Goal: Transaction & Acquisition: Purchase product/service

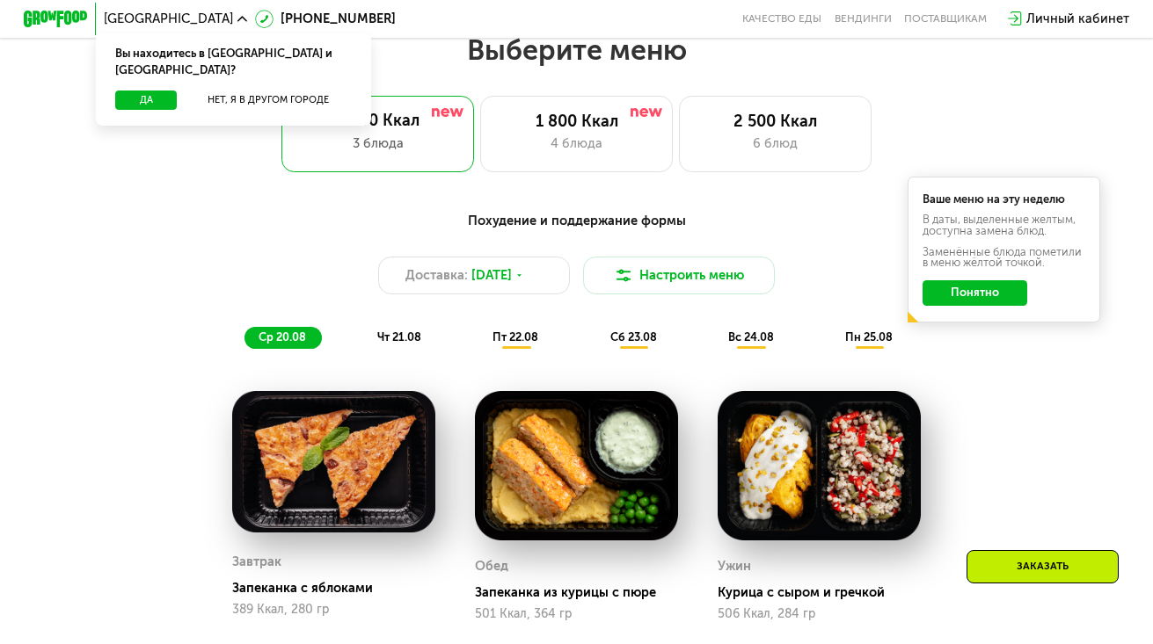
scroll to position [703, 0]
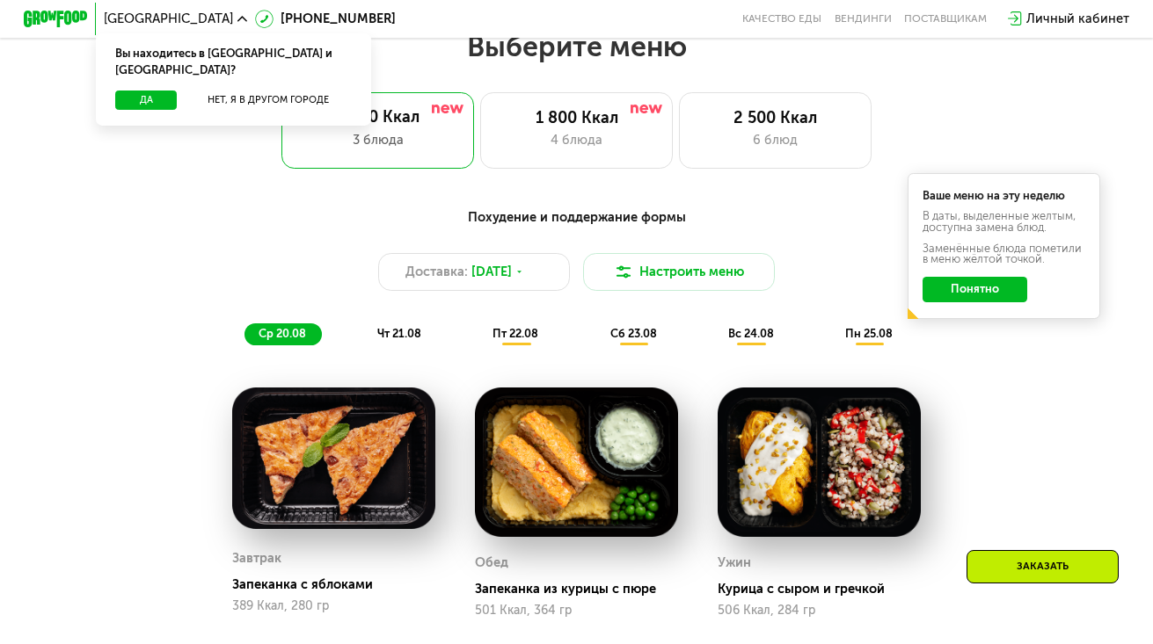
click at [560, 220] on div "Похудение и поддержание формы" at bounding box center [577, 217] width 948 height 20
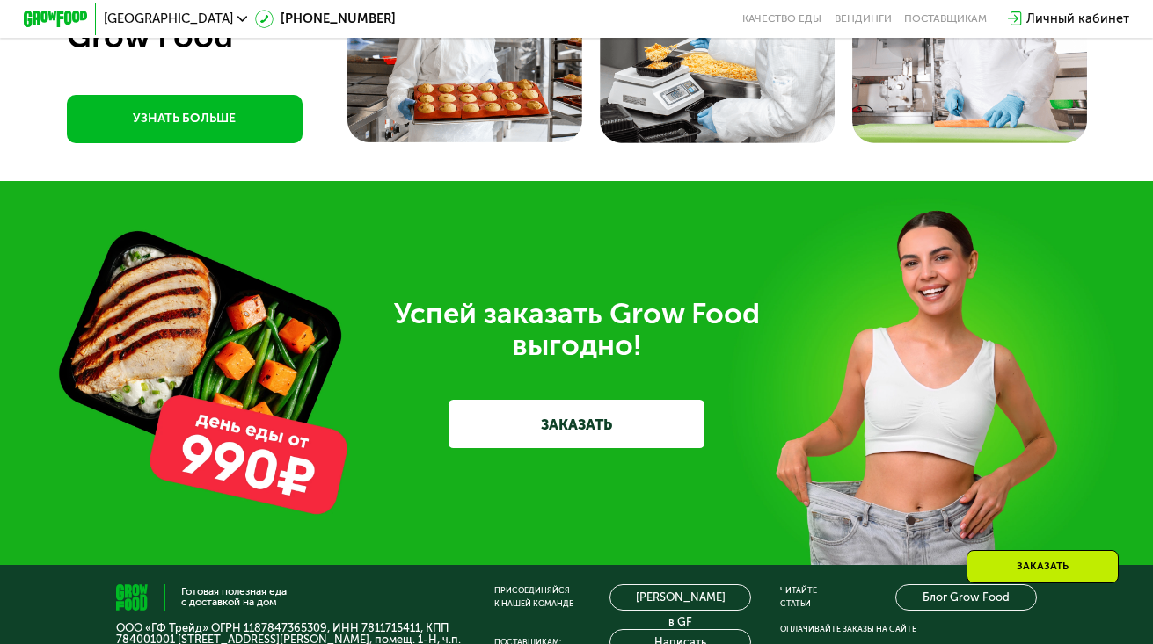
scroll to position [4660, 0]
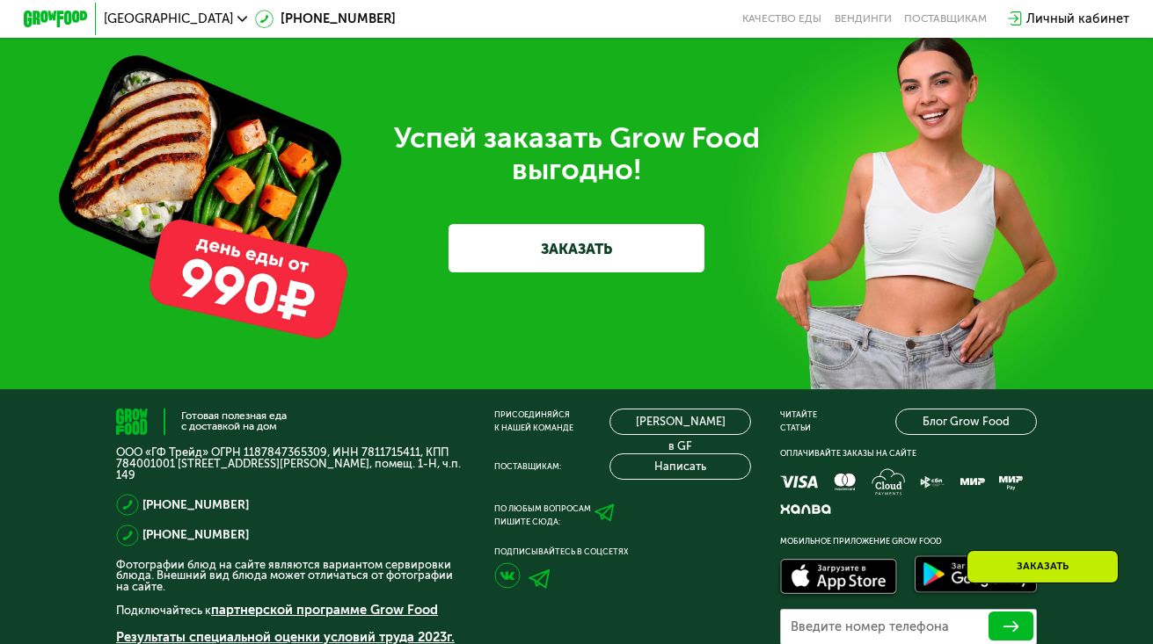
click at [580, 273] on link "ЗАКАЗАТЬ" at bounding box center [576, 248] width 256 height 48
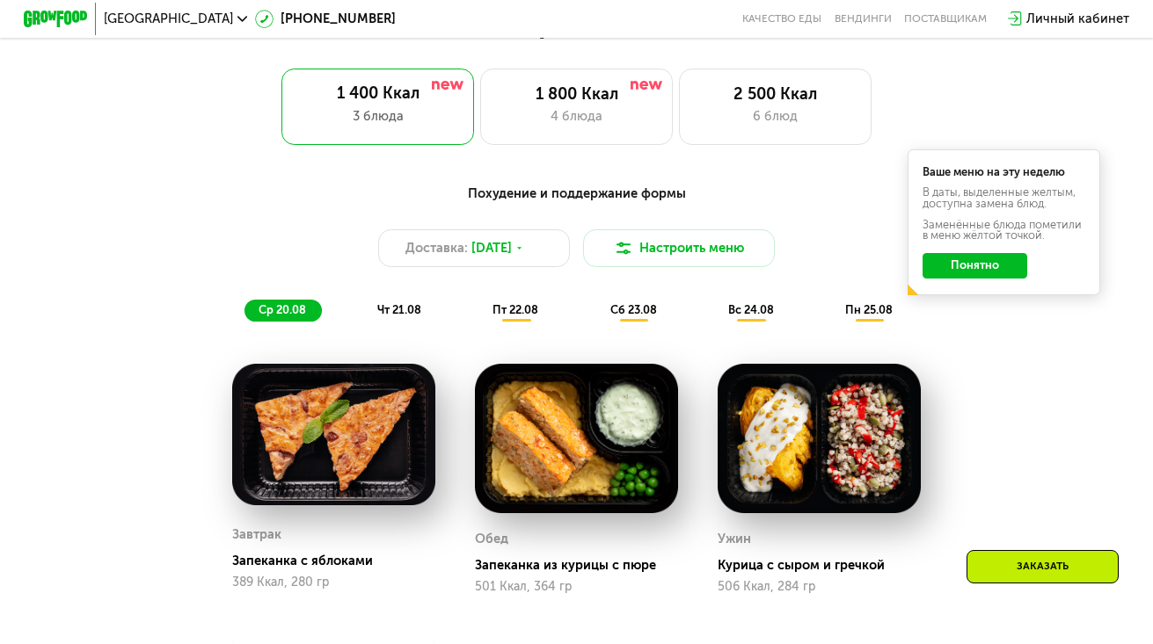
scroll to position [706, 0]
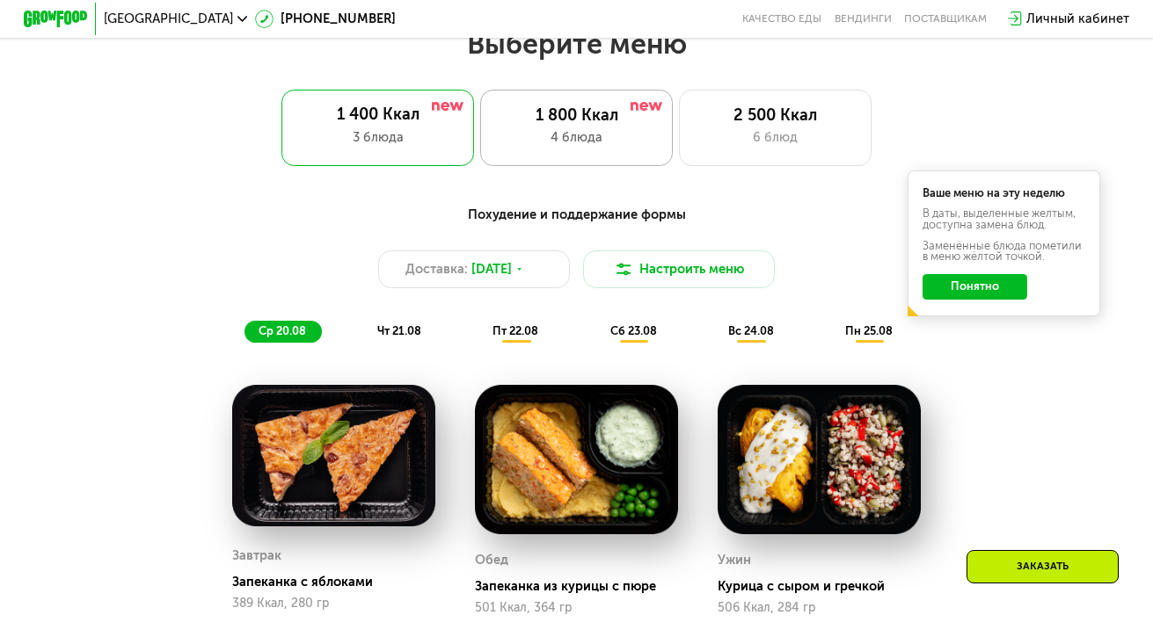
click at [548, 143] on div "4 блюда" at bounding box center [576, 137] width 158 height 19
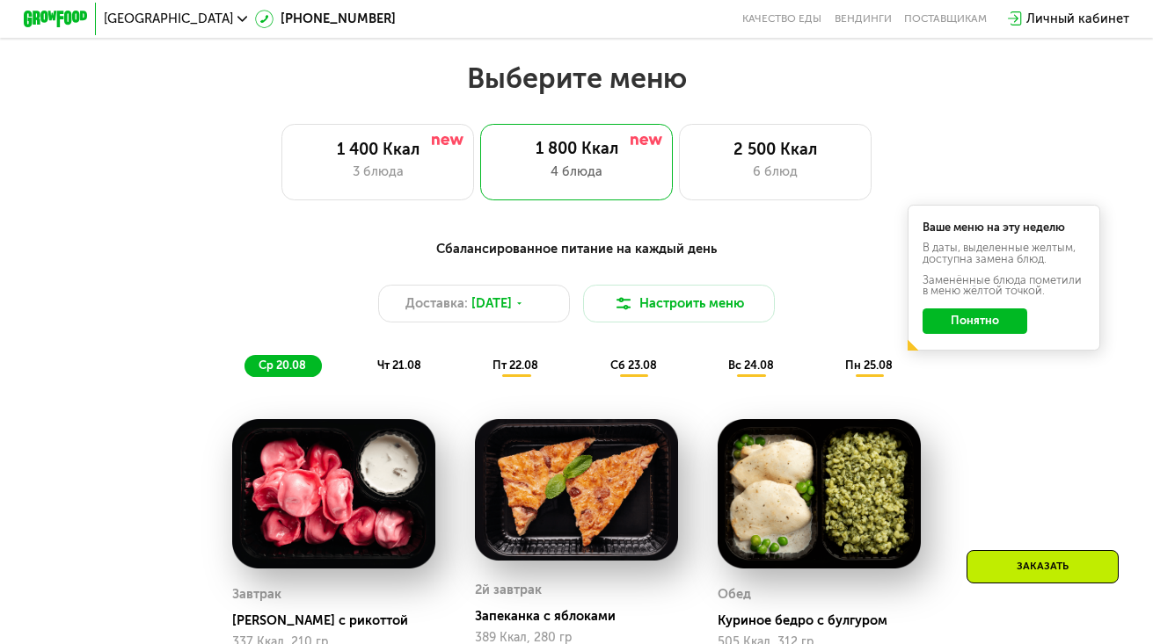
scroll to position [618, 0]
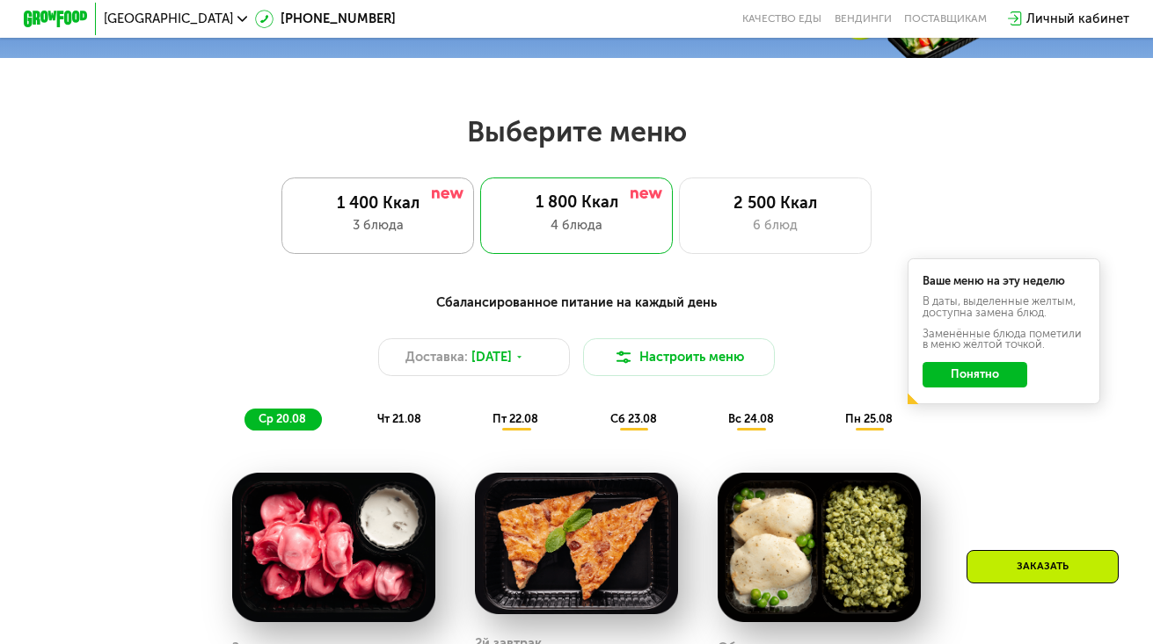
click at [393, 229] on div "3 блюда" at bounding box center [378, 225] width 158 height 19
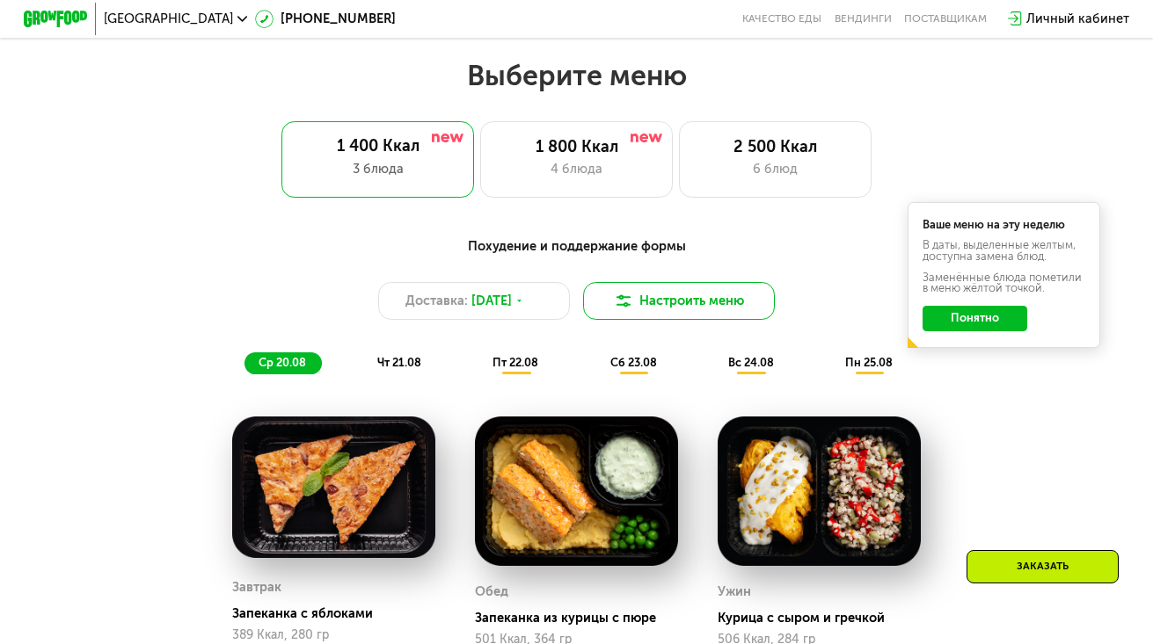
scroll to position [706, 0]
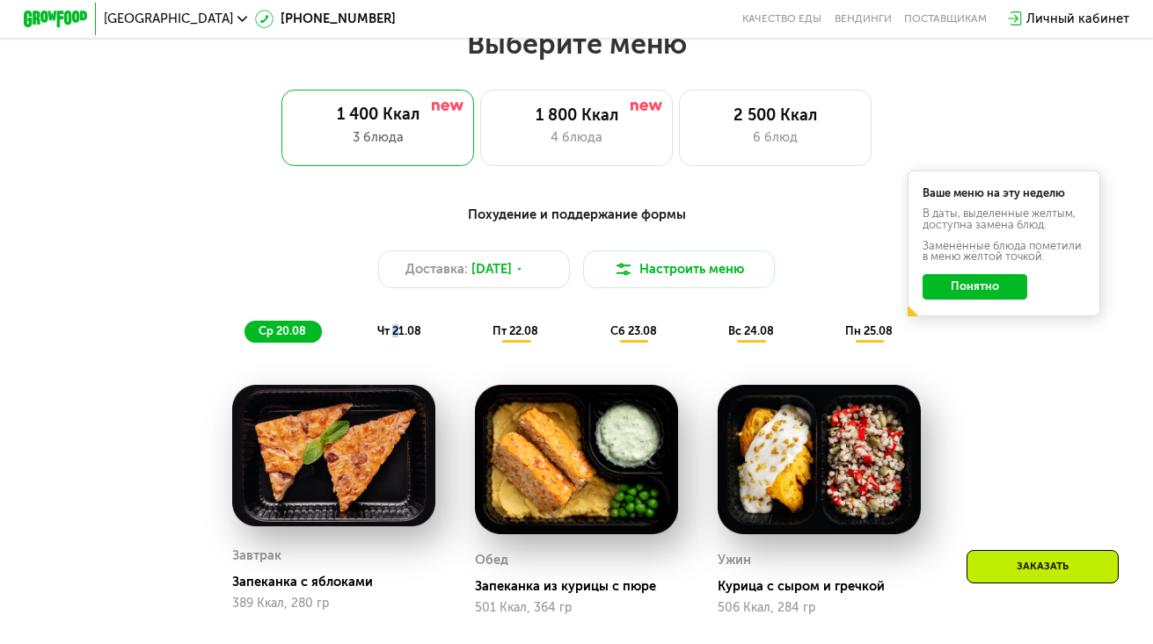
click at [394, 336] on span "чт 21.08" at bounding box center [399, 330] width 44 height 13
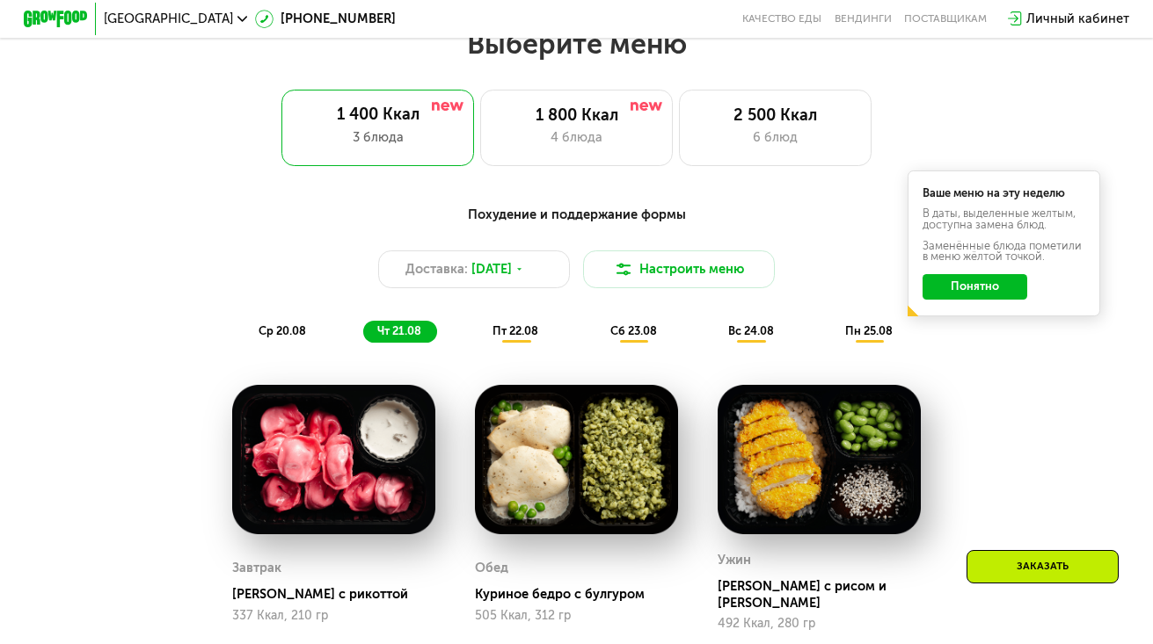
click at [502, 338] on span "пт 22.08" at bounding box center [515, 330] width 46 height 13
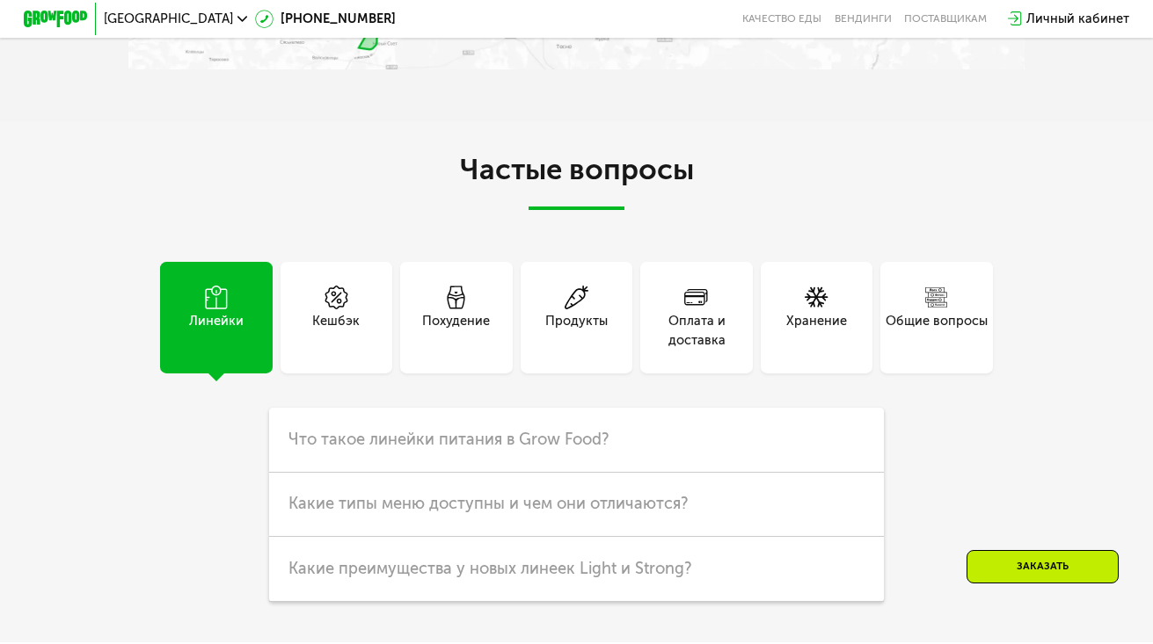
scroll to position [3868, 0]
click at [464, 348] on div "Похудение" at bounding box center [456, 329] width 68 height 39
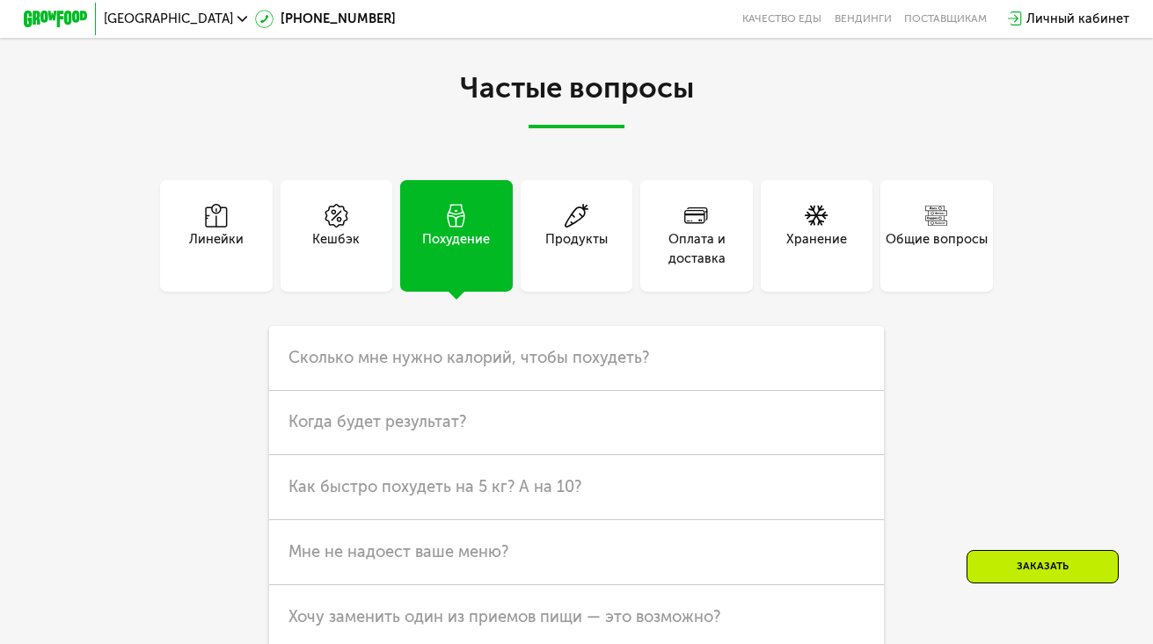
scroll to position [4044, 0]
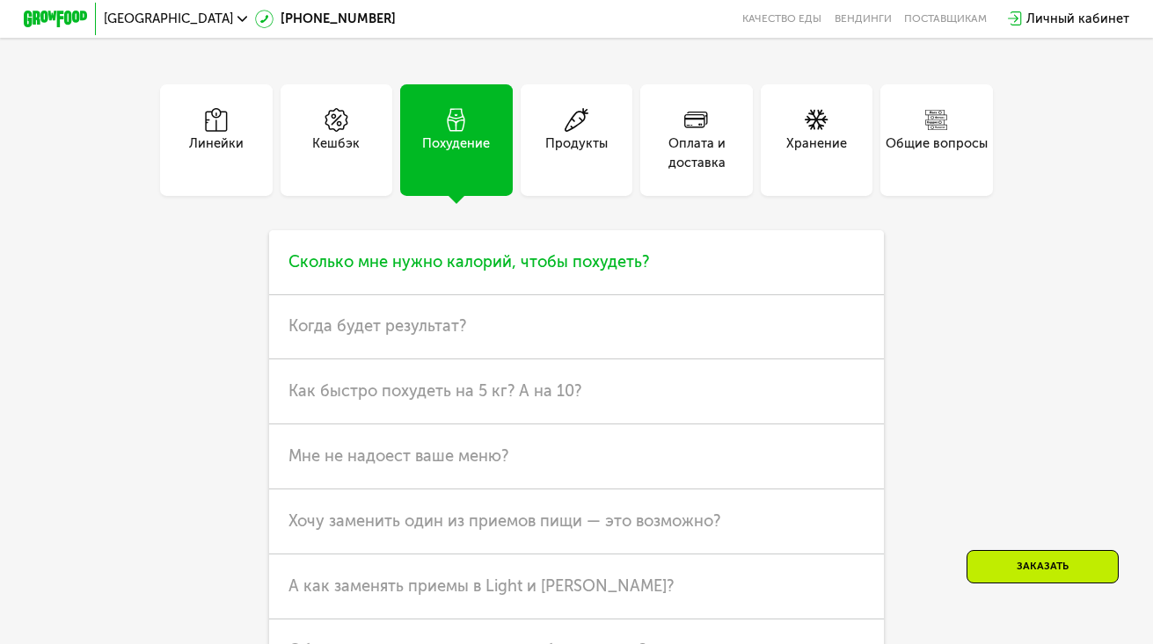
click at [535, 272] on span "Сколько мне нужно калорий, чтобы похудеть?" at bounding box center [468, 261] width 360 height 19
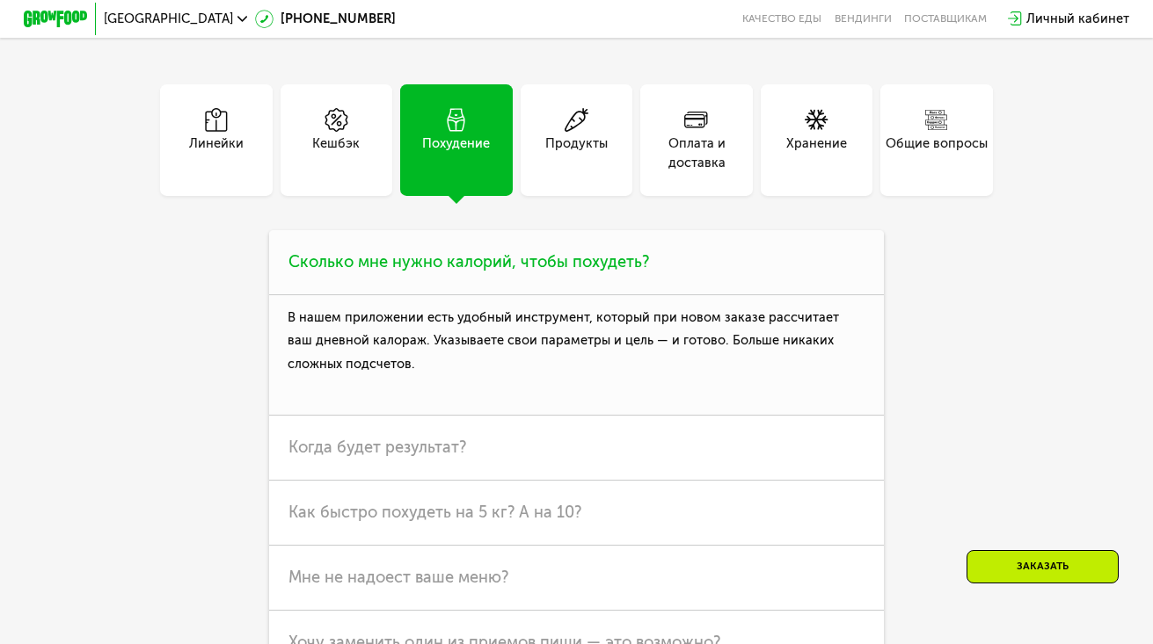
click at [697, 356] on p "В нашем приложении есть удобный инструмент, который при новом заказе рассчитает…" at bounding box center [576, 355] width 615 height 121
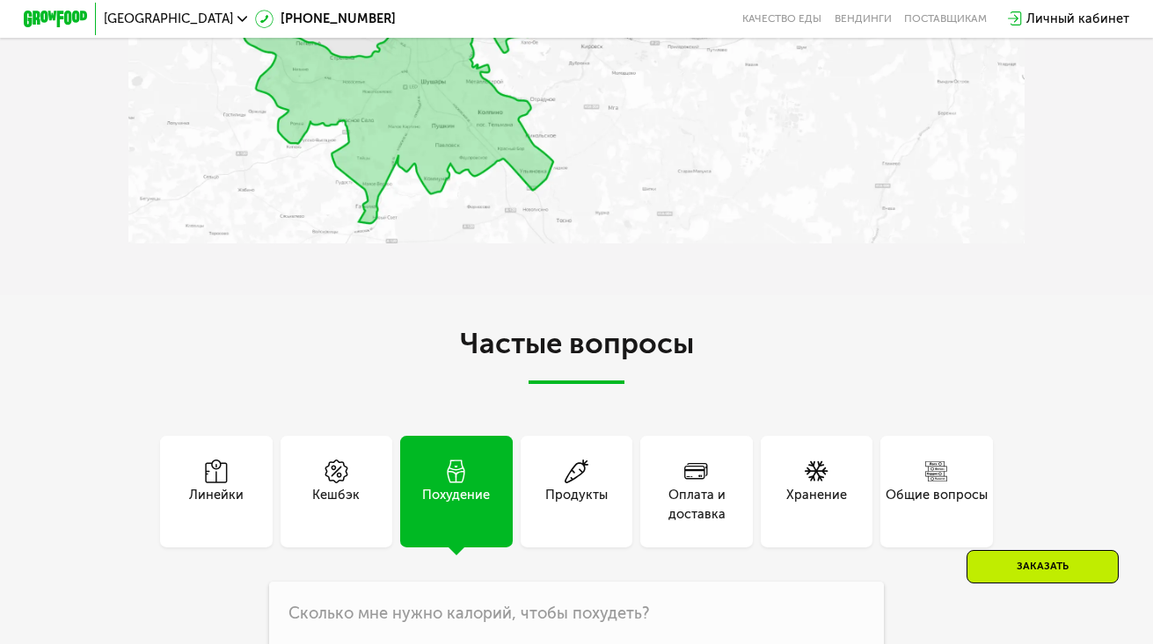
scroll to position [3868, 0]
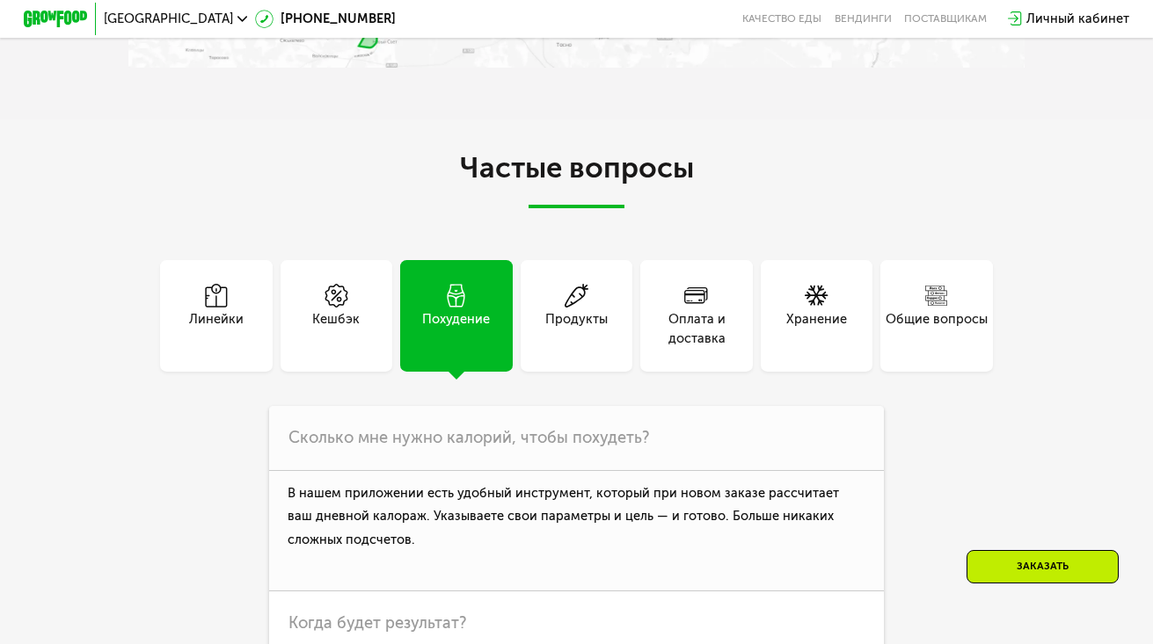
click at [705, 370] on div "Оплата и доставка" at bounding box center [696, 316] width 112 height 112
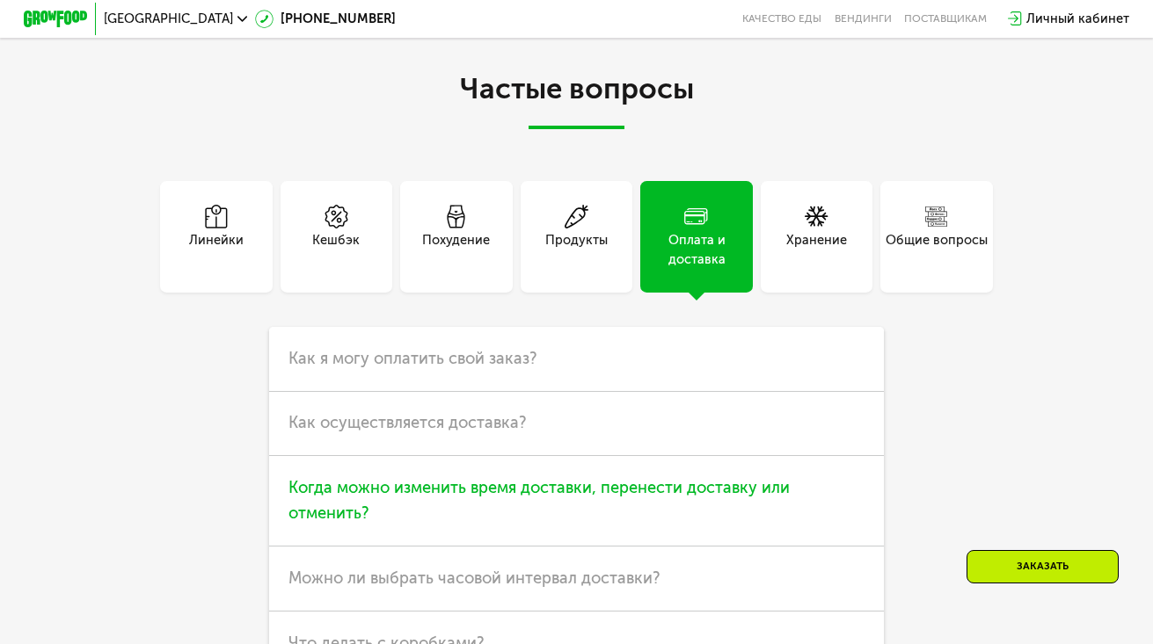
scroll to position [4044, 0]
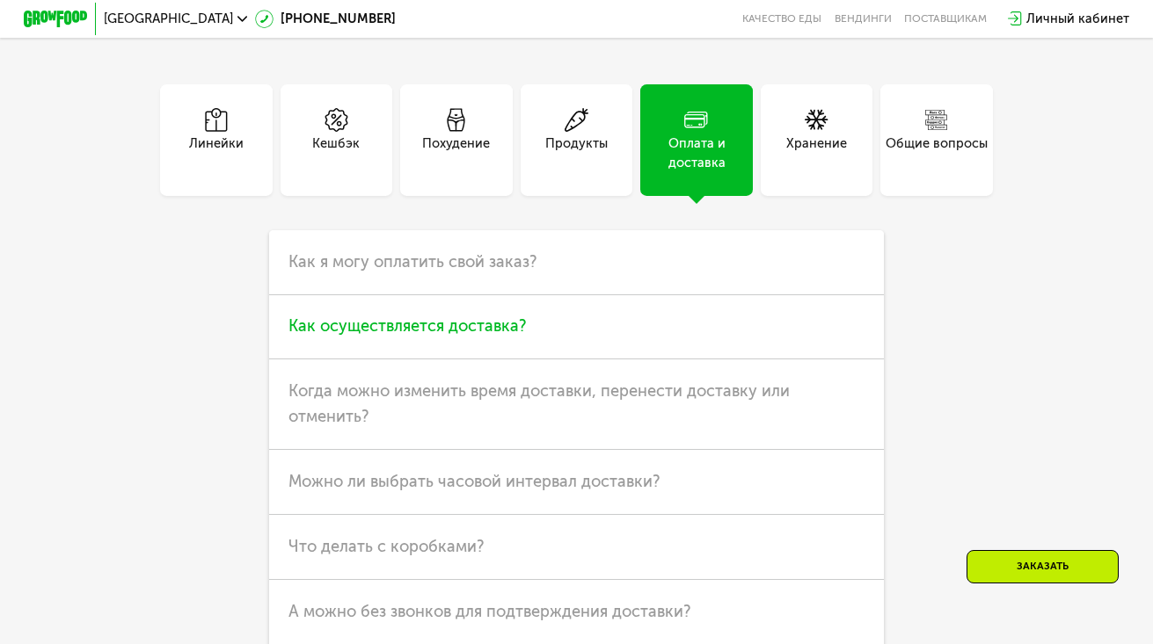
click at [571, 353] on h3 "Как осуществляется доставка?" at bounding box center [576, 327] width 615 height 65
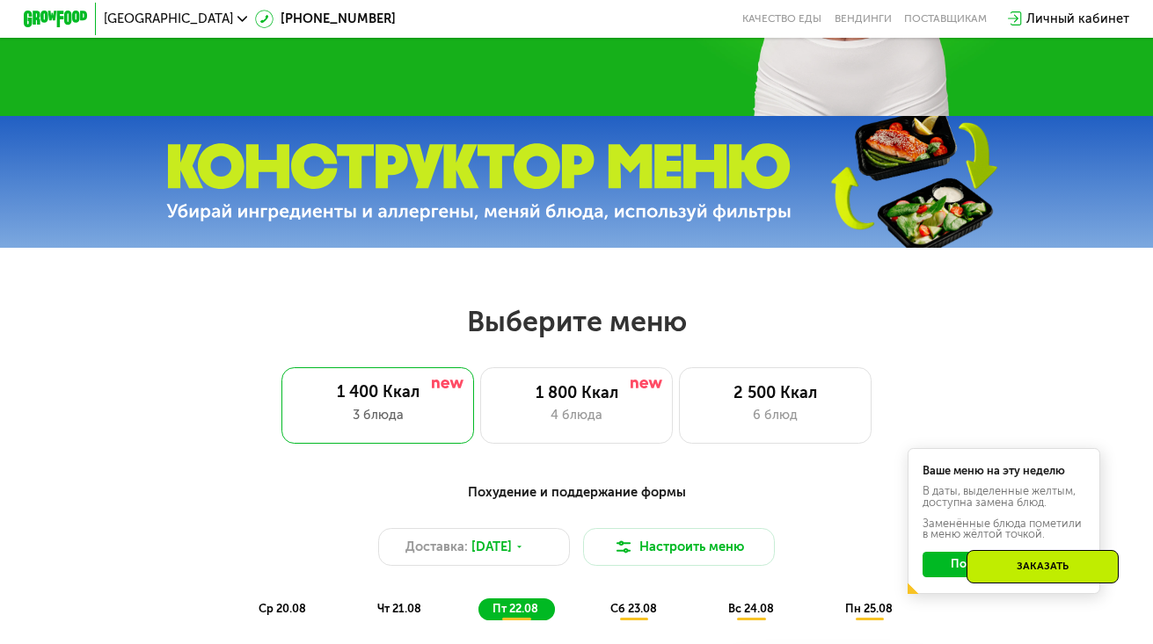
scroll to position [615, 0]
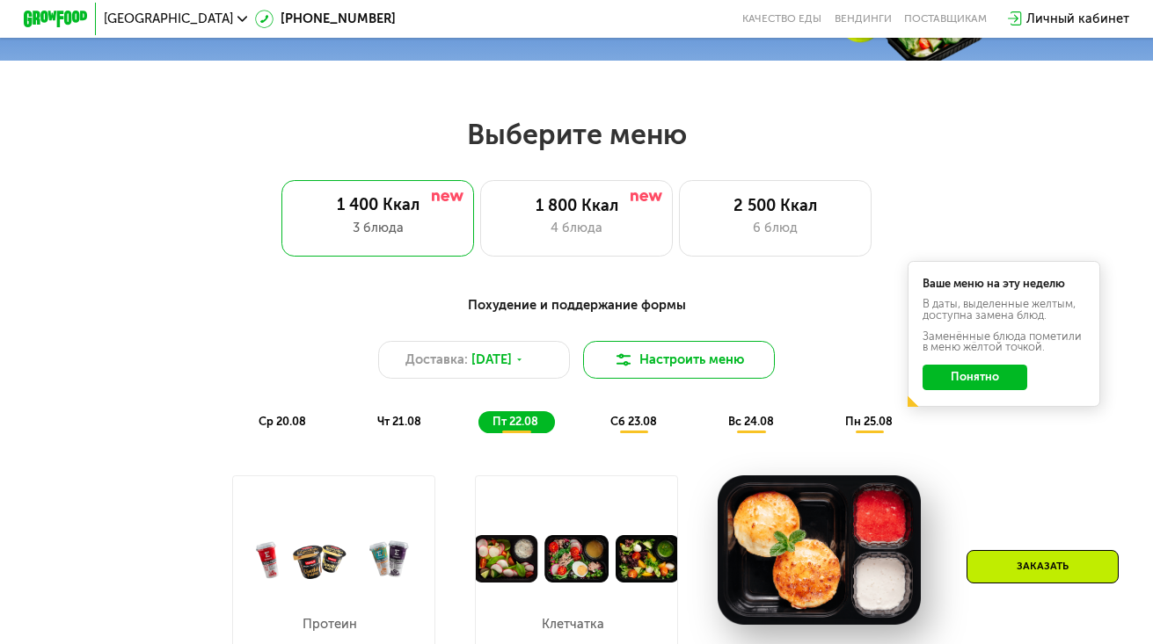
click at [717, 352] on button "Настроить меню" at bounding box center [679, 360] width 193 height 39
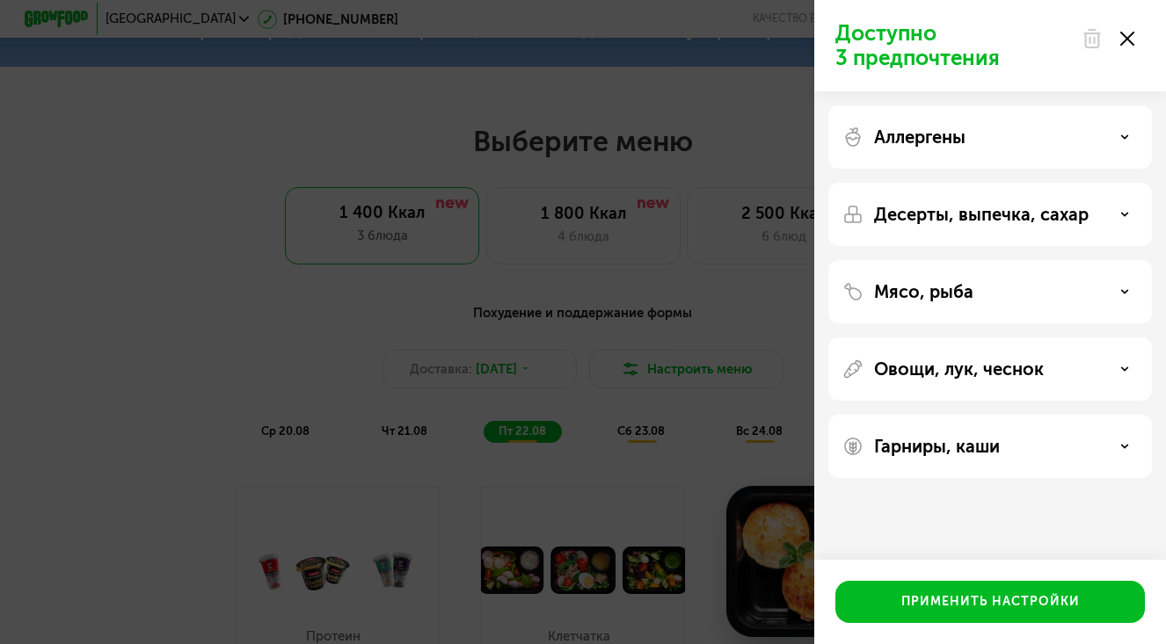
click at [724, 346] on div "Доступно 3 предпочтения Аллергены Десерты, выпечка, сахар Мясо, рыба Овощи, лук…" at bounding box center [583, 322] width 1166 height 644
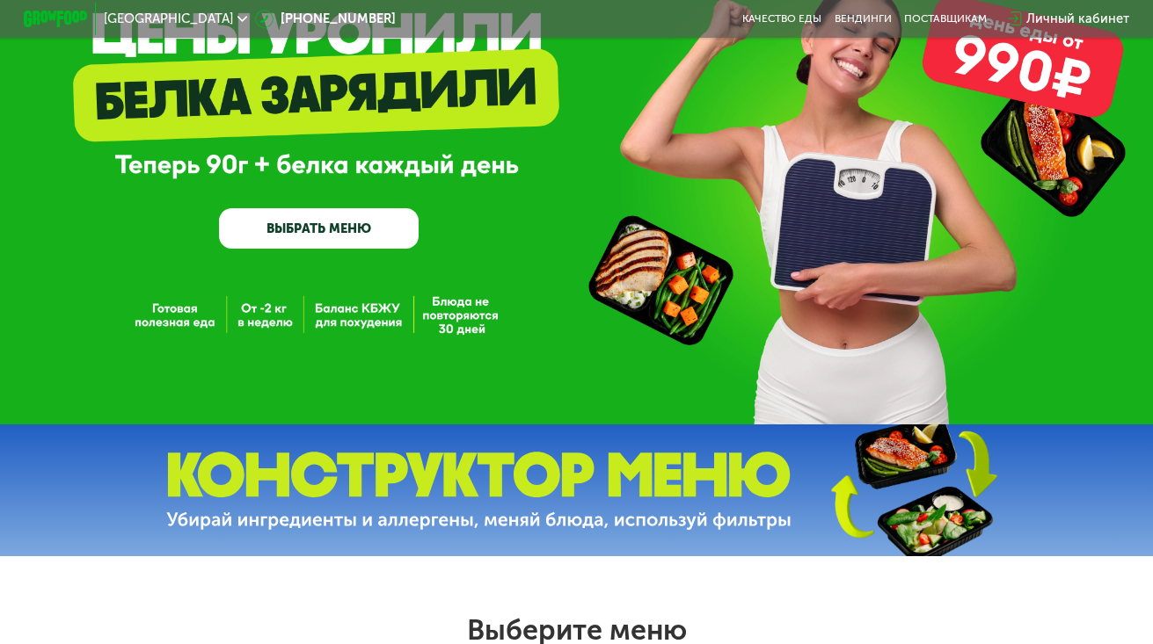
scroll to position [0, 0]
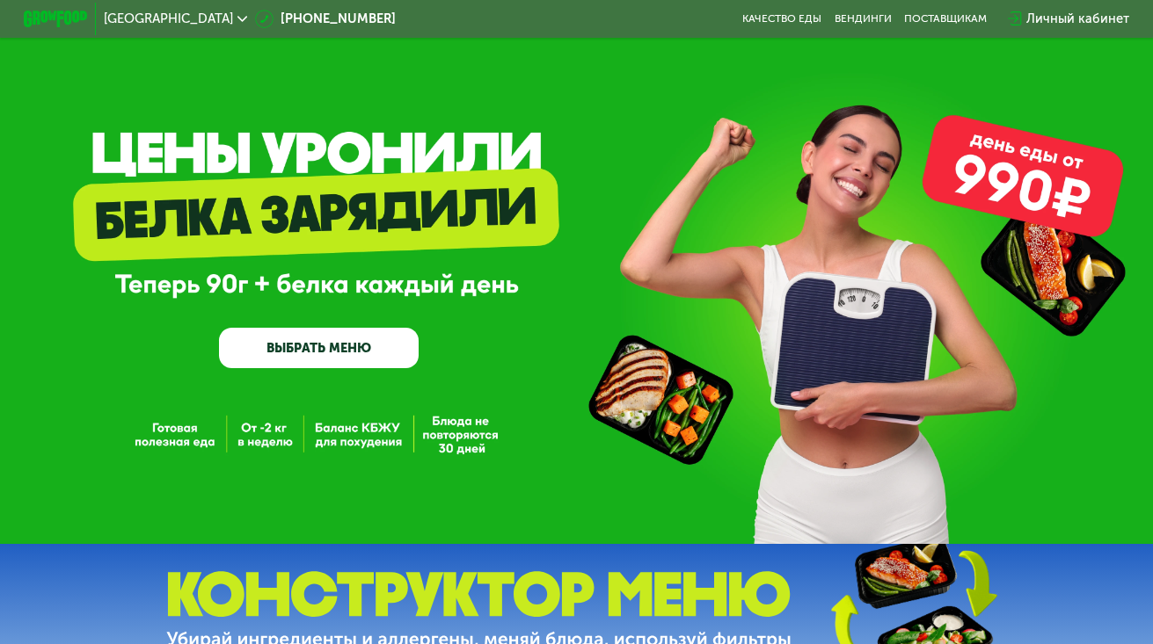
click at [324, 351] on link "ВЫБРАТЬ МЕНЮ" at bounding box center [319, 348] width 200 height 40
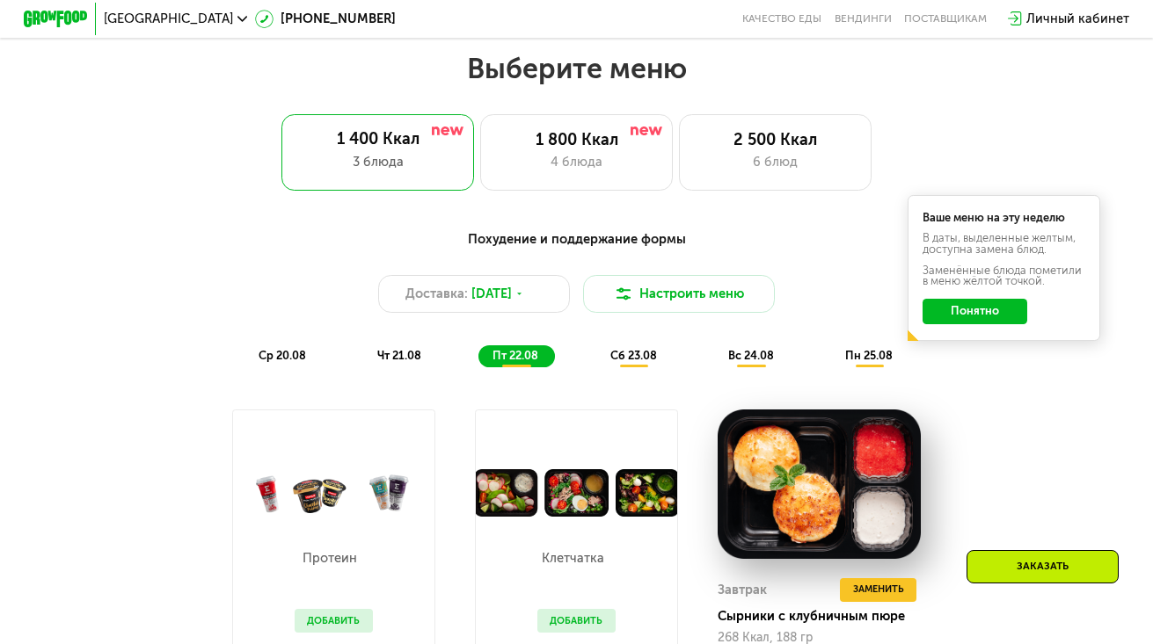
scroll to position [262, 0]
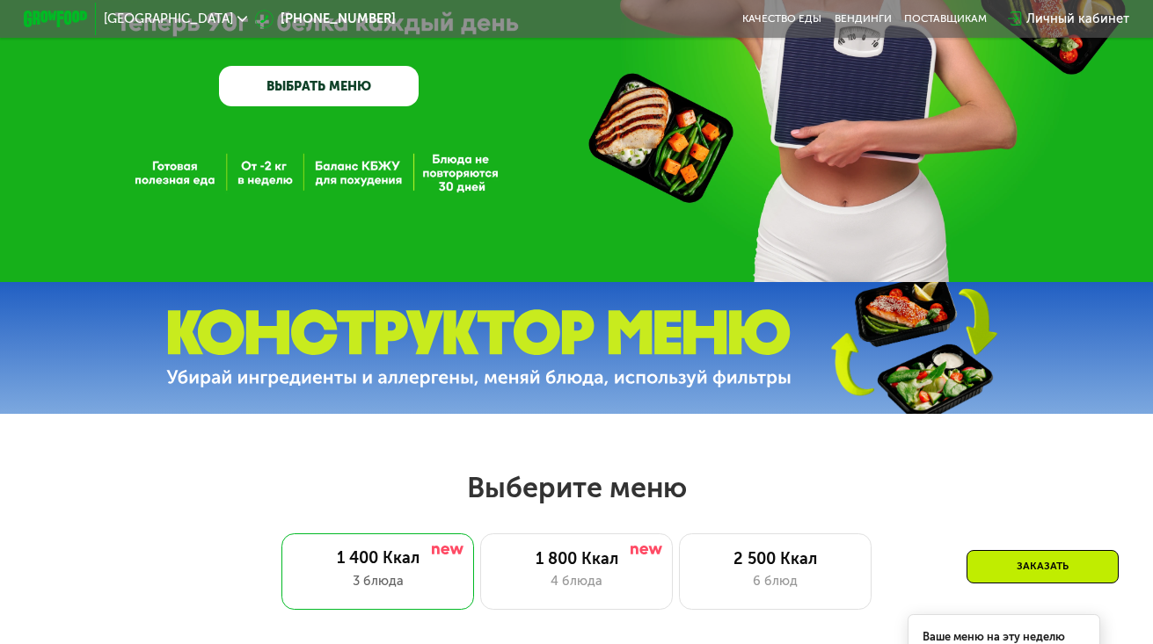
click at [674, 386] on img at bounding box center [478, 348] width 625 height 78
click at [864, 351] on img at bounding box center [912, 348] width 261 height 139
click at [909, 338] on img at bounding box center [912, 348] width 261 height 139
click at [915, 324] on img at bounding box center [912, 348] width 261 height 139
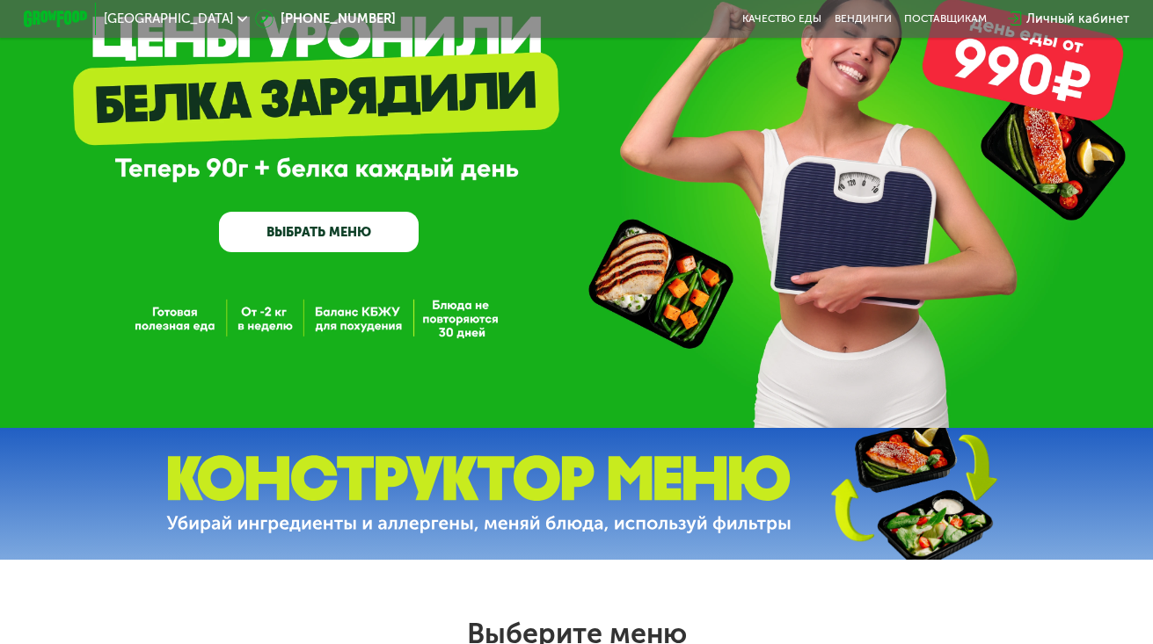
scroll to position [0, 0]
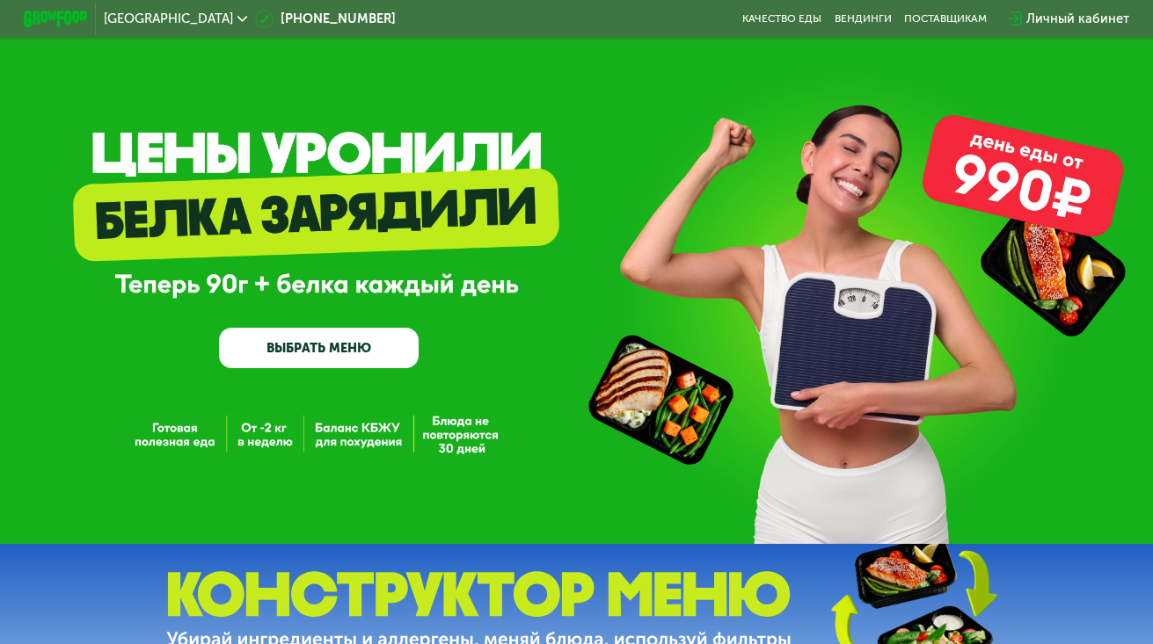
click at [1093, 15] on div "Личный кабинет" at bounding box center [1077, 19] width 103 height 19
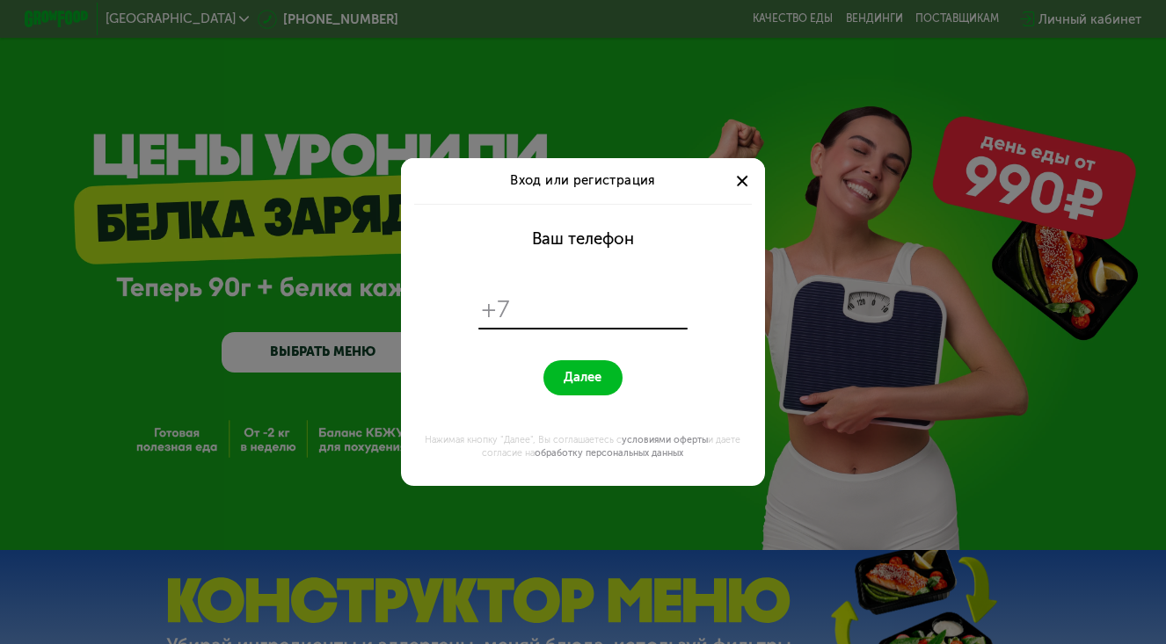
click at [744, 190] on div at bounding box center [741, 180] width 19 height 19
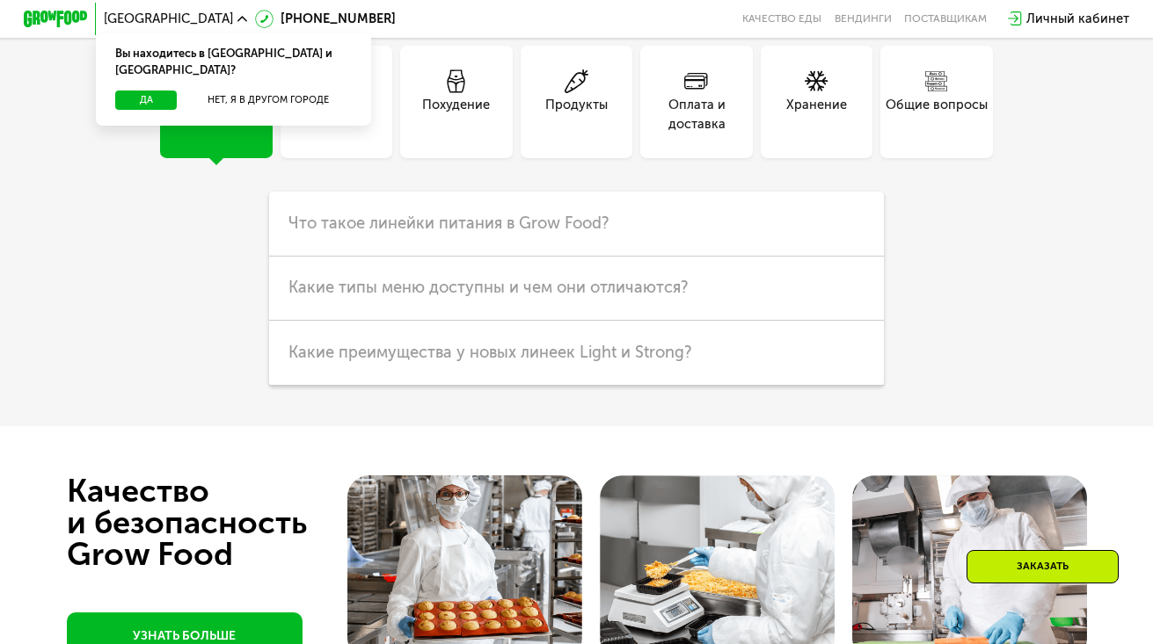
scroll to position [3692, 0]
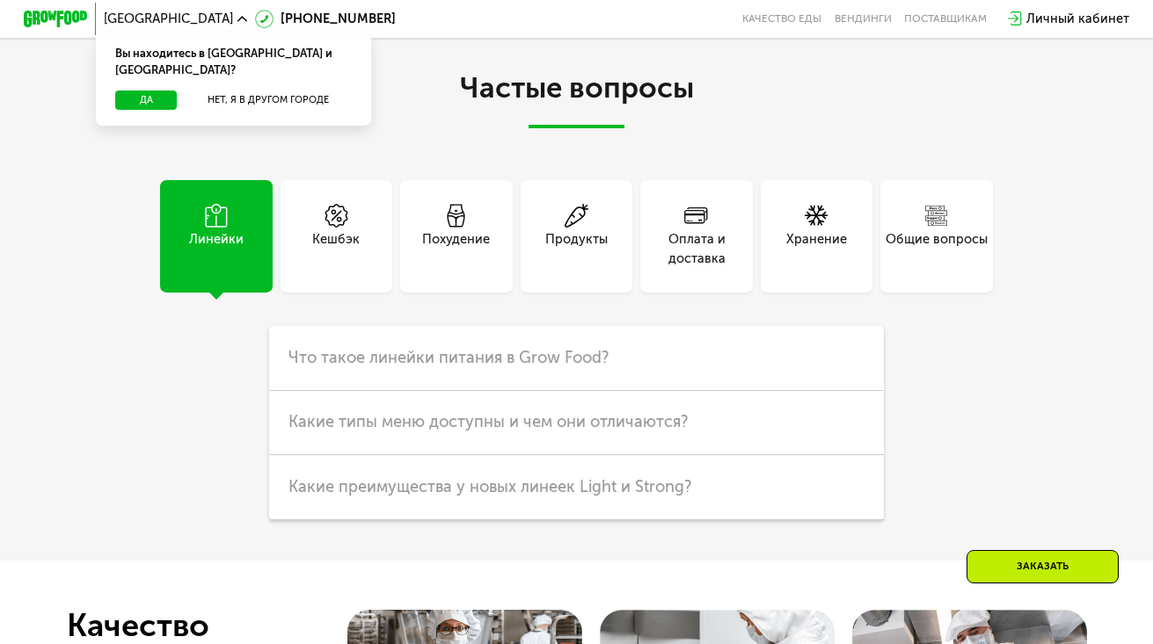
click at [461, 269] on div "Похудение" at bounding box center [456, 249] width 68 height 39
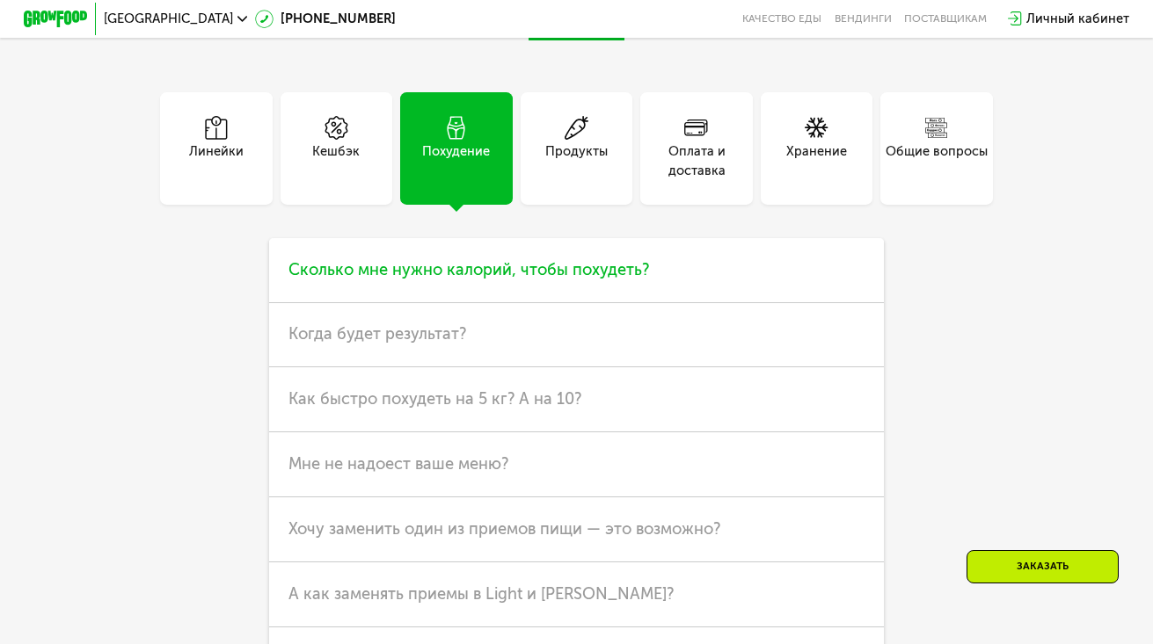
click at [555, 280] on span "Сколько мне нужно калорий, чтобы похудеть?" at bounding box center [468, 269] width 360 height 19
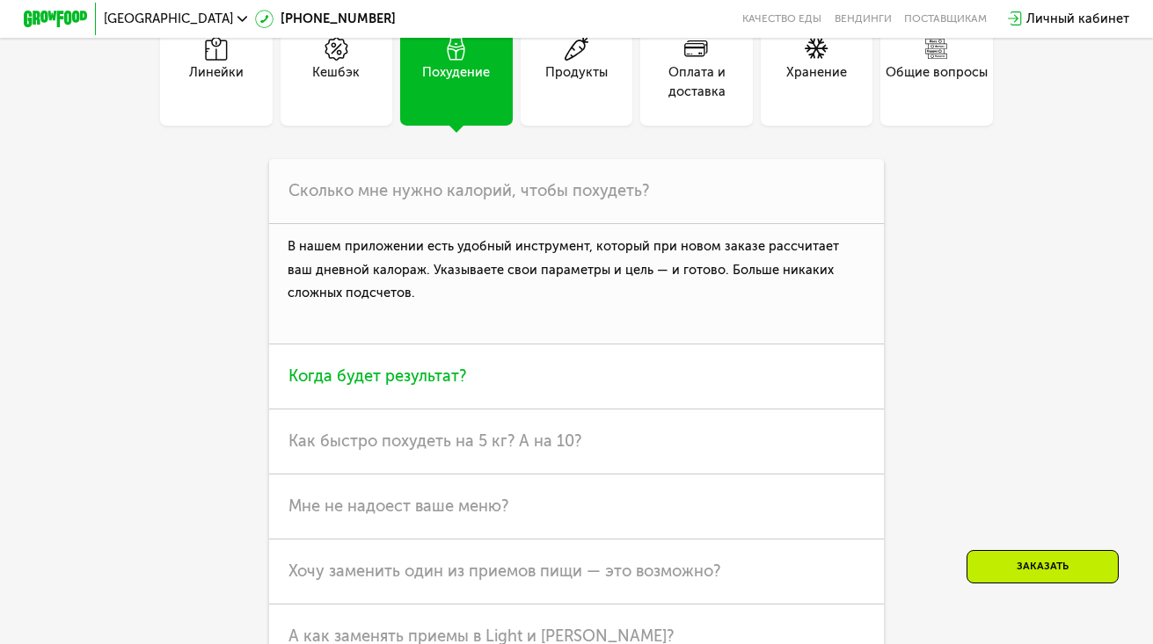
scroll to position [4044, 0]
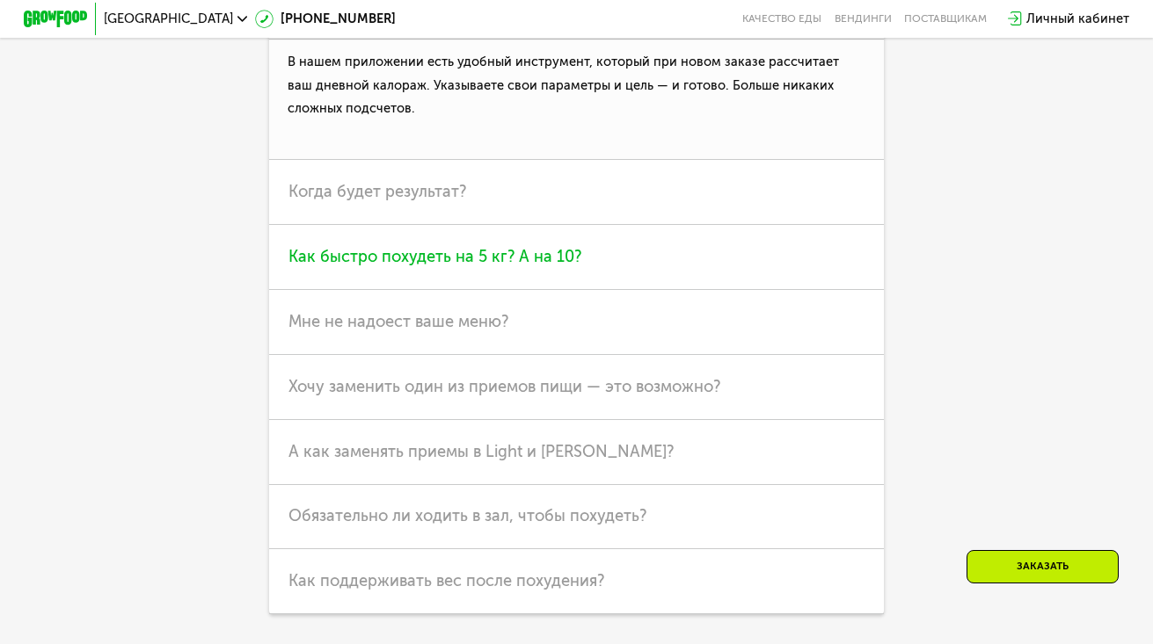
click at [487, 266] on span "Как быстро похудеть на 5 кг? А на 10?" at bounding box center [434, 256] width 293 height 19
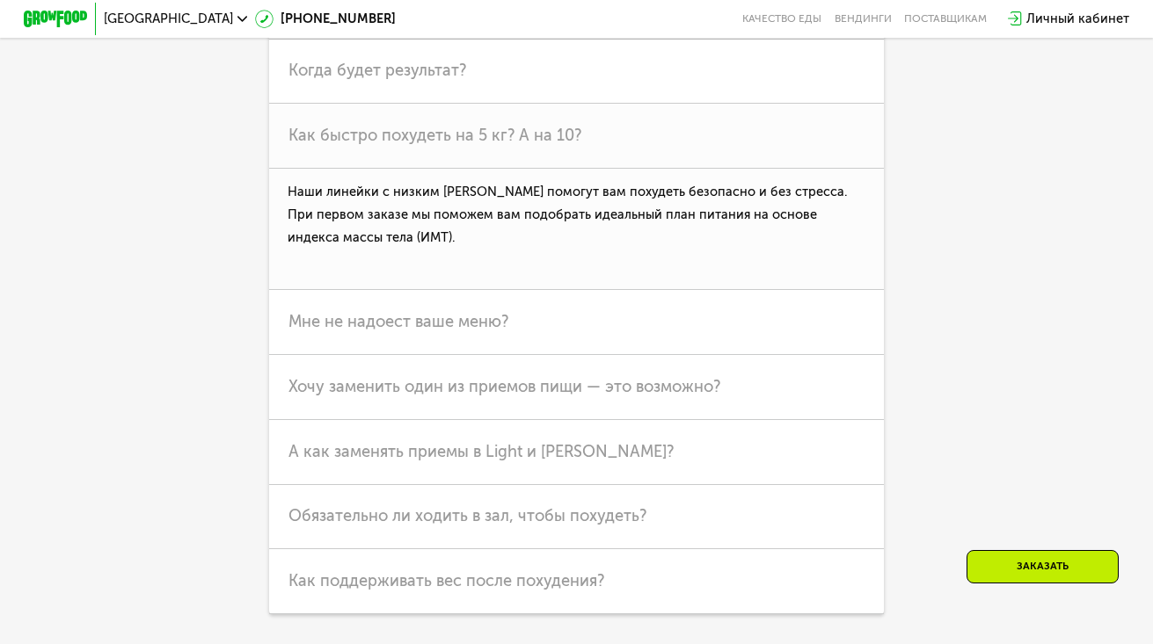
click at [491, 16] on span "Сколько мне нужно калорий, чтобы похудеть?" at bounding box center [468, 5] width 360 height 19
